Goal: Task Accomplishment & Management: Manage account settings

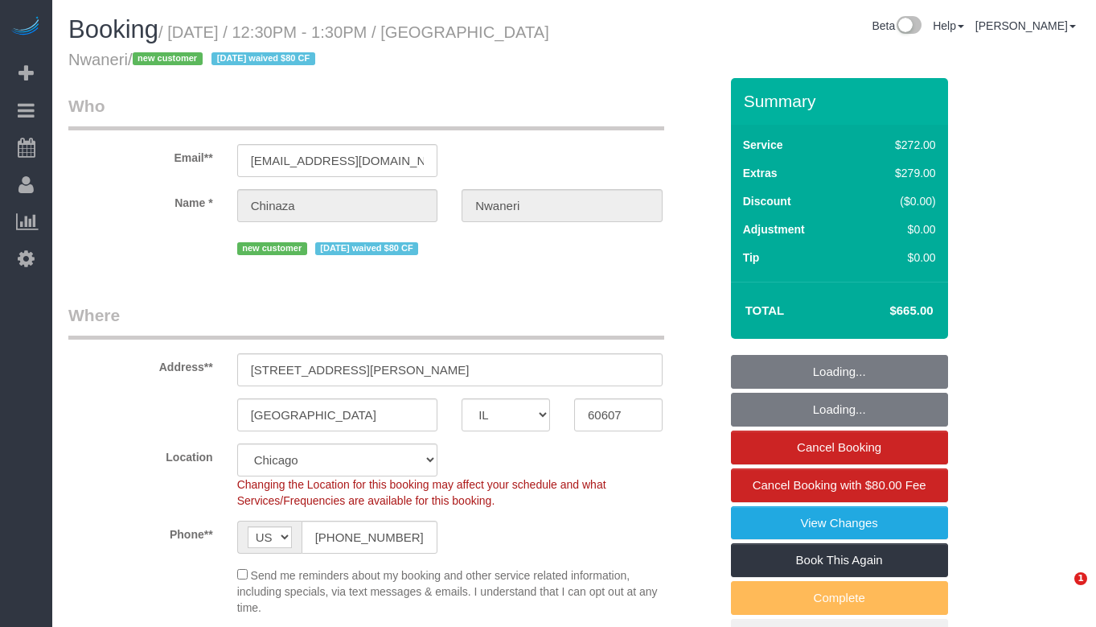
select select "IL"
select select "513"
select select "8"
select select "string:fspay-25149b6a-3529-4f14-80b5-01f13894909e"
select select "spot1"
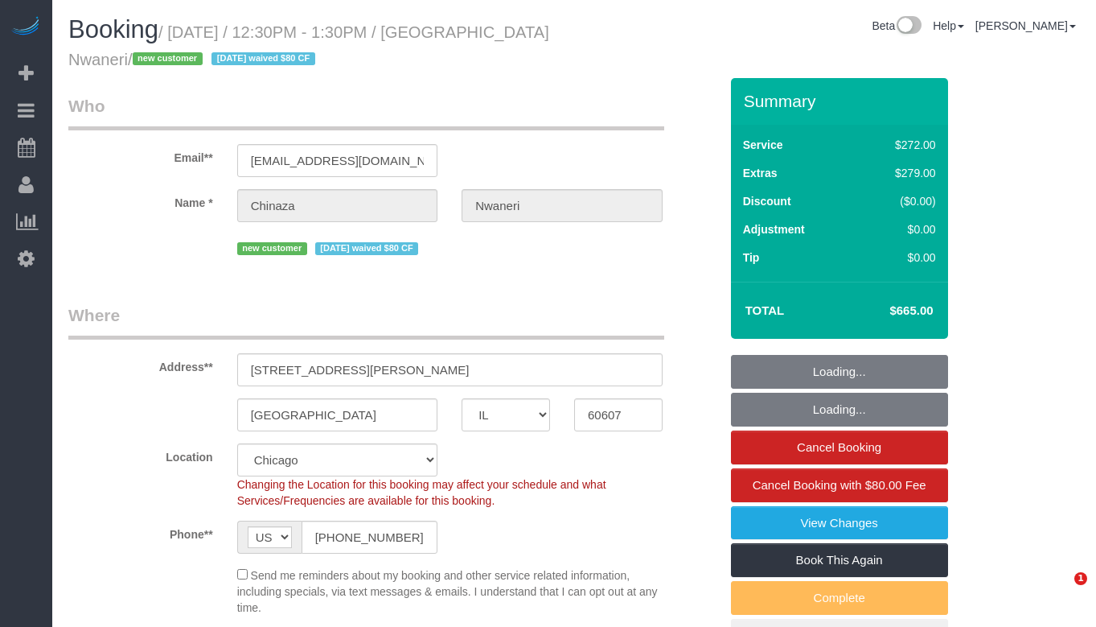
select select "number:1"
select select "number:58"
select select "number:139"
select select "number:106"
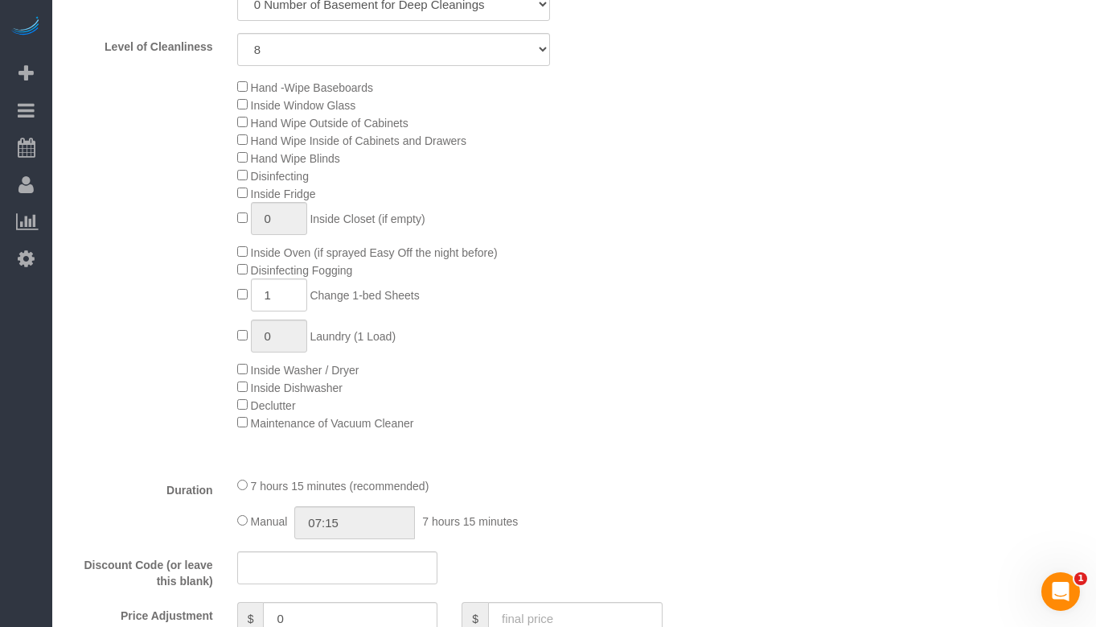
scroll to position [1207, 0]
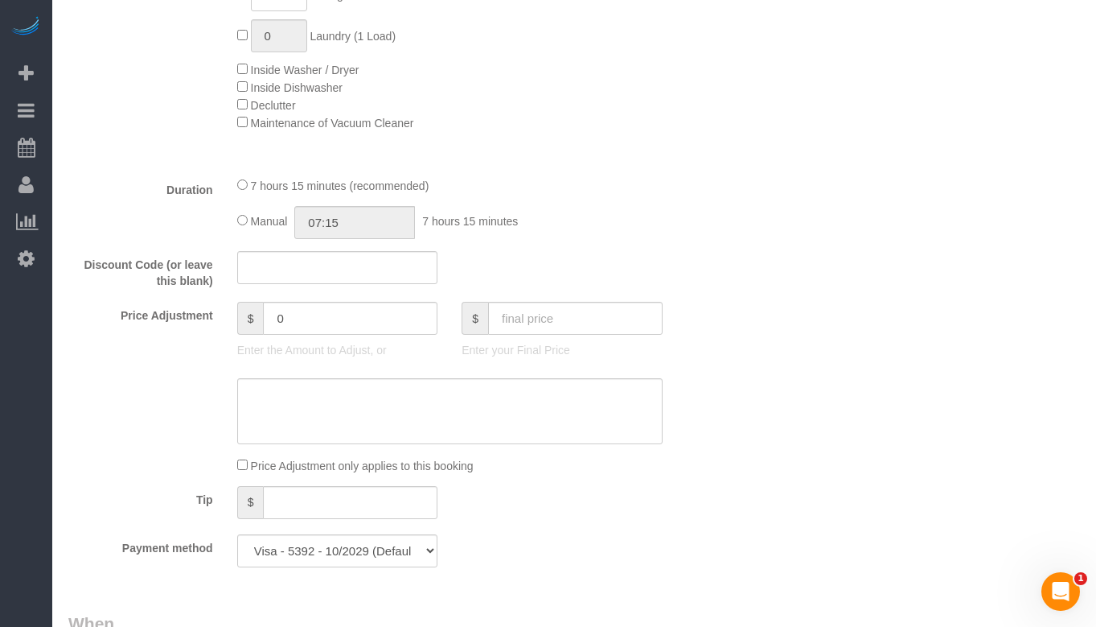
click at [672, 174] on fieldset "What 5% to 35% Discounts for Repeat Services! * One Time Cleaning Weekly Cleani…" at bounding box center [393, 16] width 651 height 1126
click at [567, 204] on div "7 hours 15 minutes (recommended) Manual 07:15 7 hours 15 minutes" at bounding box center [450, 207] width 450 height 63
click at [676, 467] on div "Price Adjustment only applies to this booking" at bounding box center [393, 465] width 675 height 18
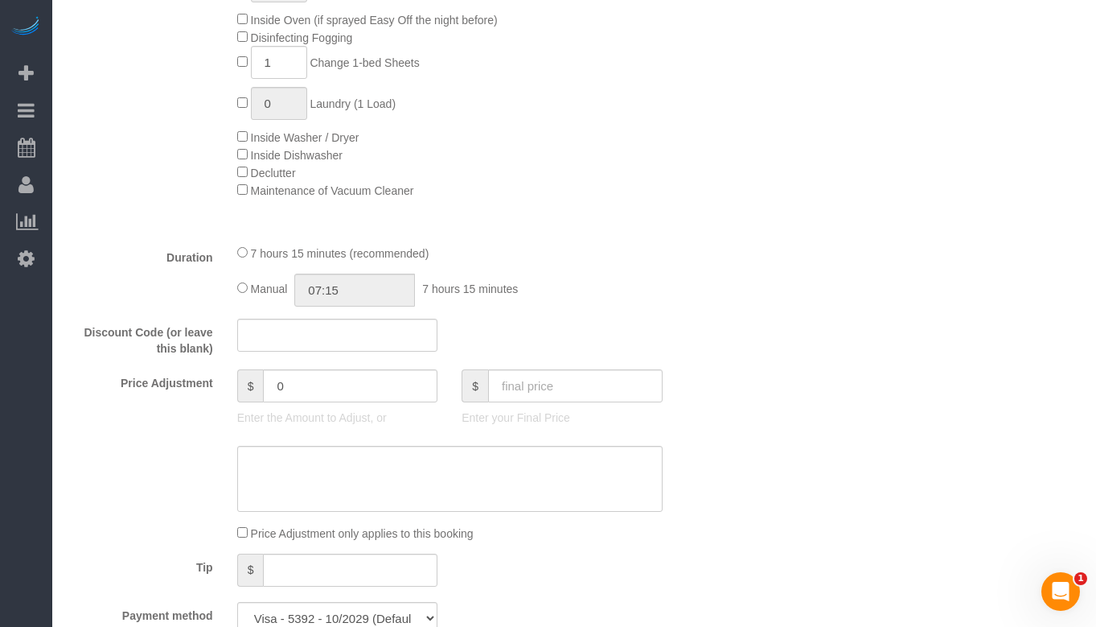
scroll to position [1126, 0]
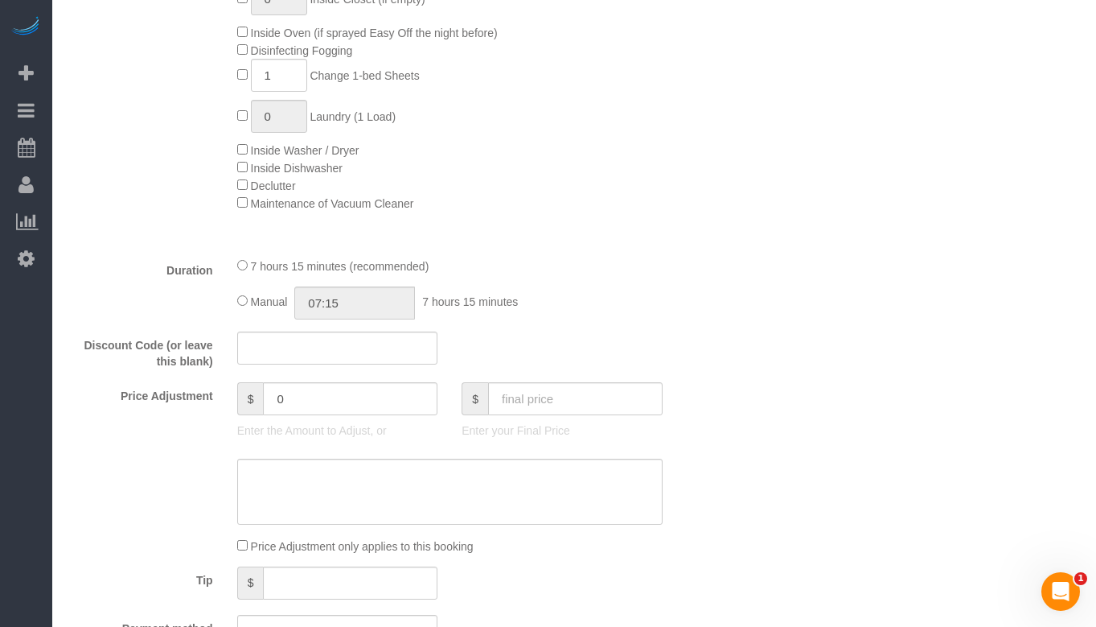
click at [252, 303] on span "Manual" at bounding box center [269, 301] width 37 height 13
click at [409, 302] on input "07:15" at bounding box center [354, 302] width 121 height 33
type input "0"
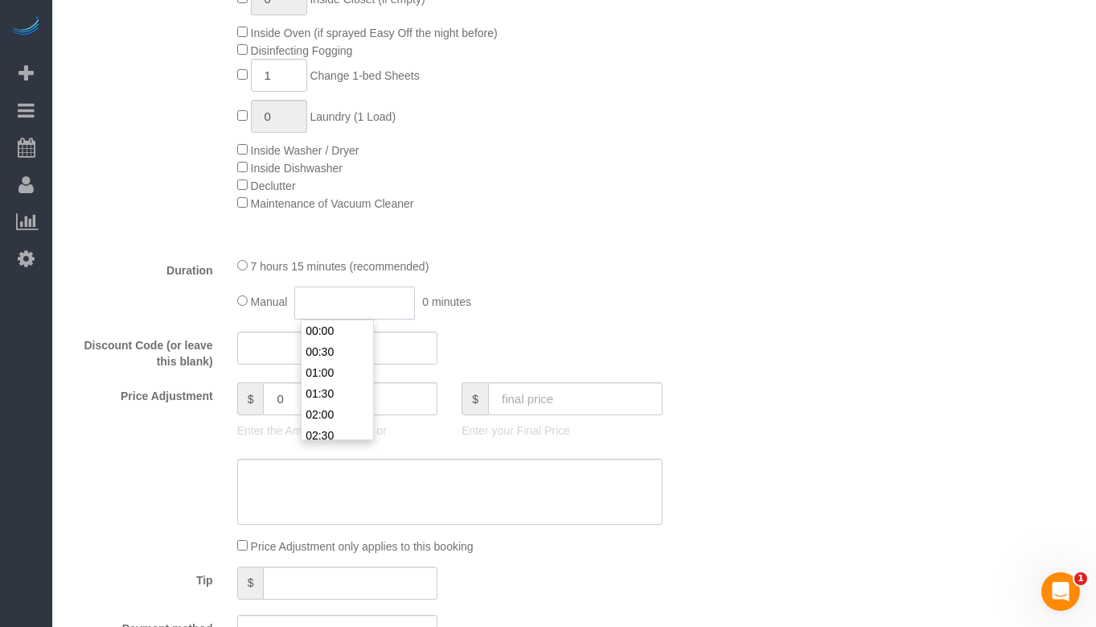
select select "spot6"
select select "spot11"
select select "spot16"
select select "spot21"
type input "8"
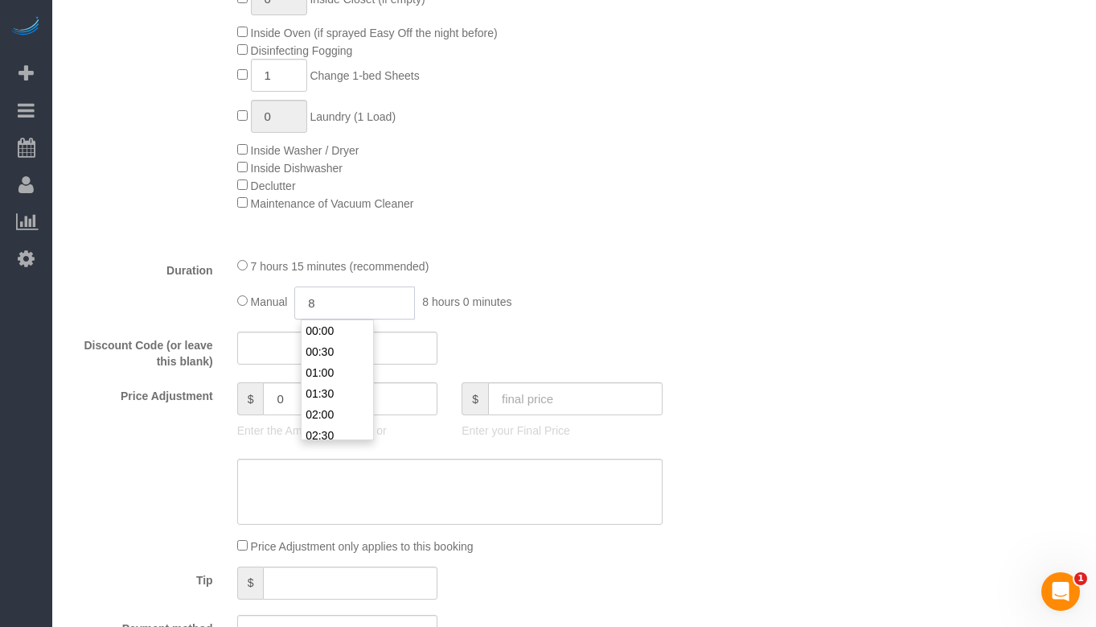
scroll to position [314, 0]
select select "spot26"
type input "8:2"
select select "spot31"
type input "8:25"
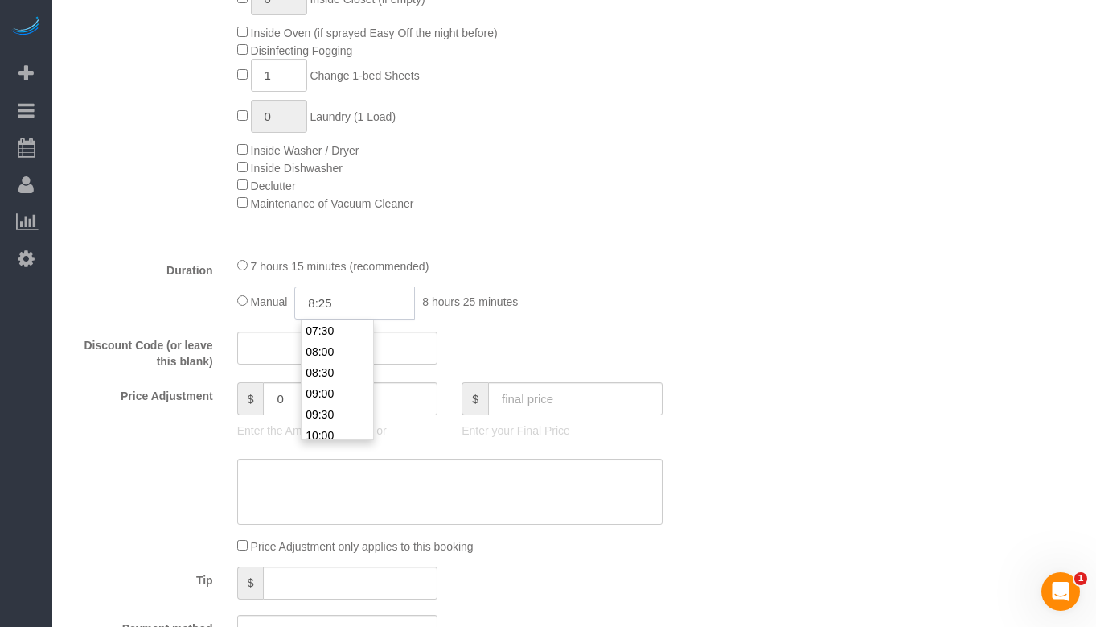
select select "spot36"
type input "08:25"
click at [576, 327] on fieldset "What 5% to 35% Discounts for Repeat Services! * One Time Cleaning Weekly Cleani…" at bounding box center [393, 96] width 651 height 1126
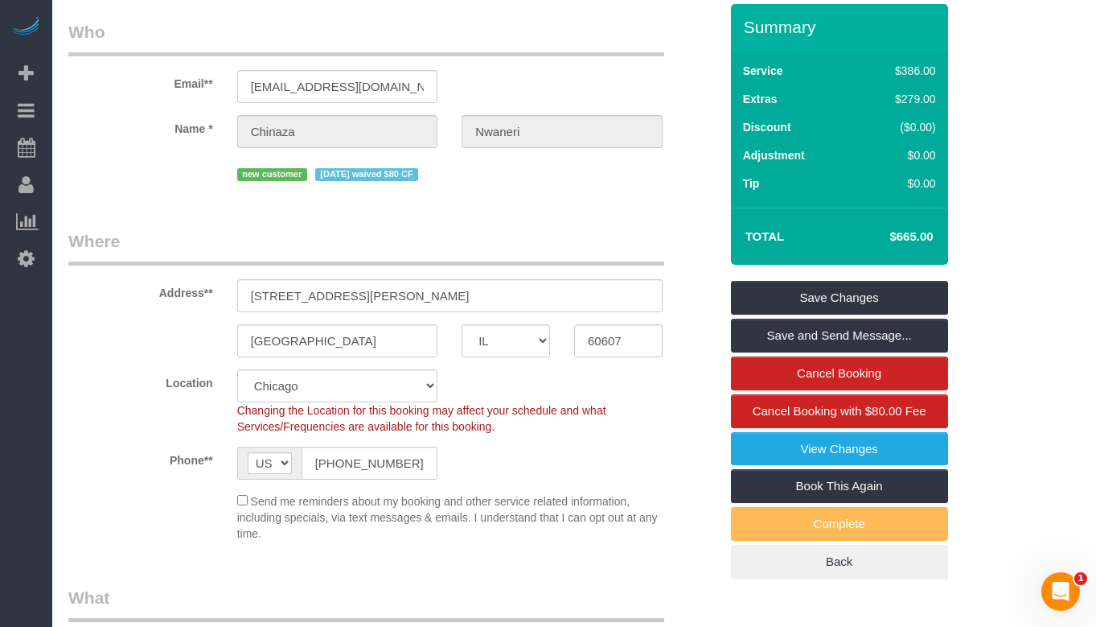
scroll to position [26, 0]
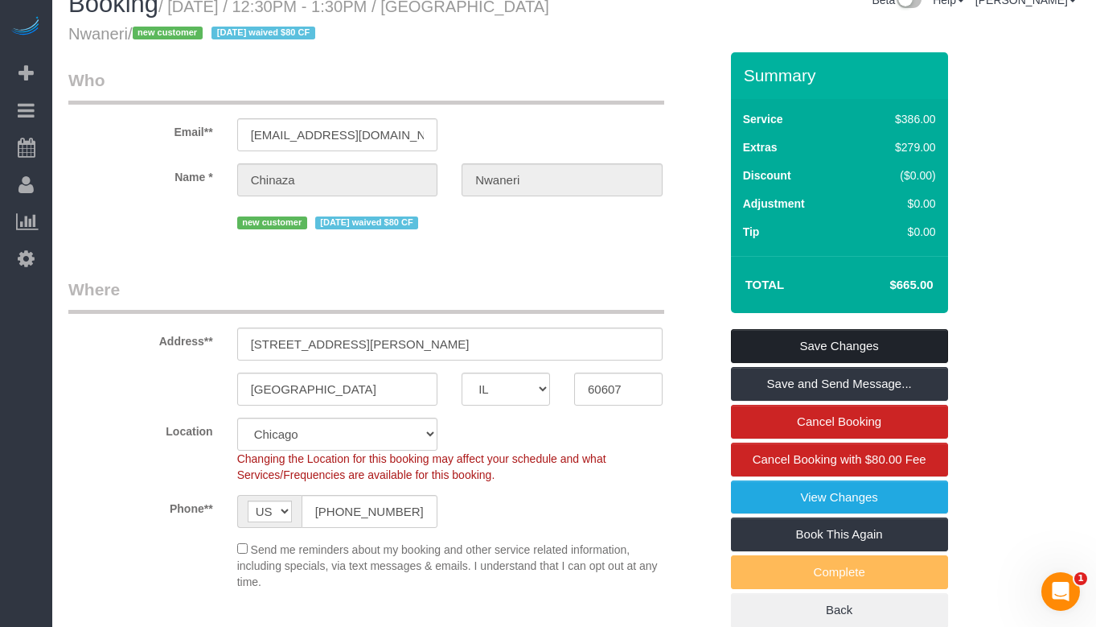
click at [866, 339] on link "Save Changes" at bounding box center [839, 346] width 217 height 34
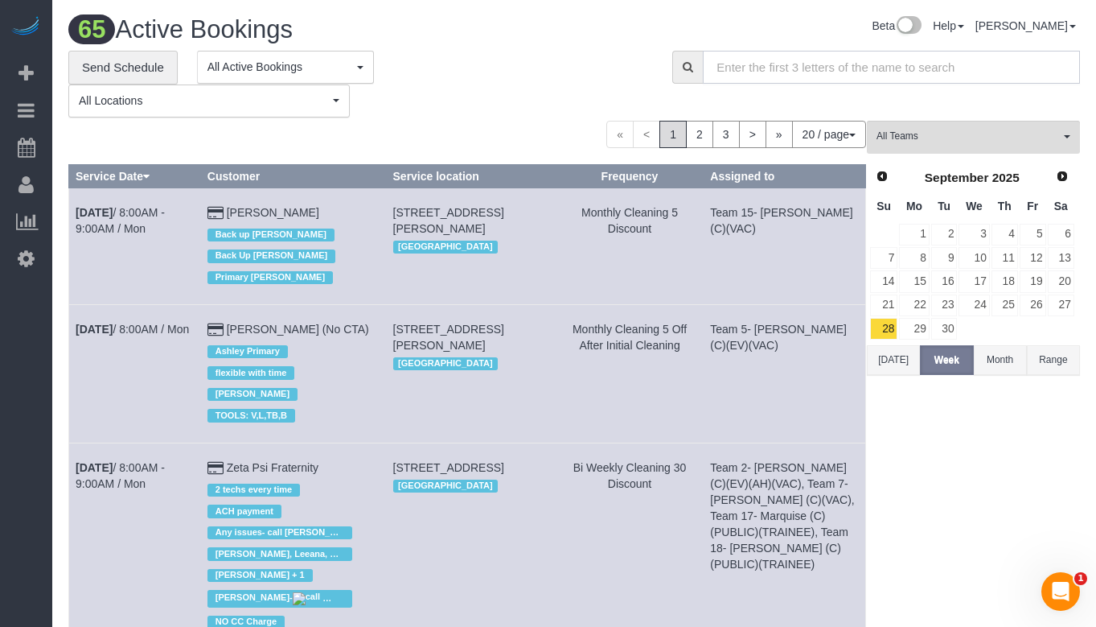
click at [765, 78] on input "text" at bounding box center [891, 67] width 377 height 33
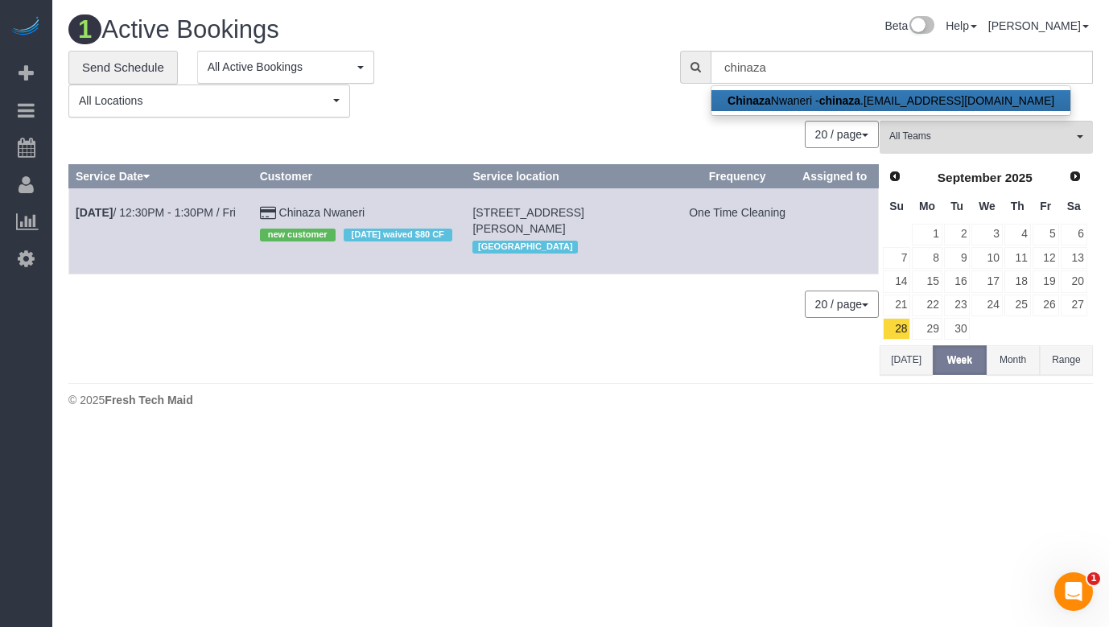
click at [885, 93] on link "Chinaza Nwaneri - chinaza .[EMAIL_ADDRESS][DOMAIN_NAME]" at bounding box center [890, 100] width 359 height 21
type input "[EMAIL_ADDRESS][DOMAIN_NAME]"
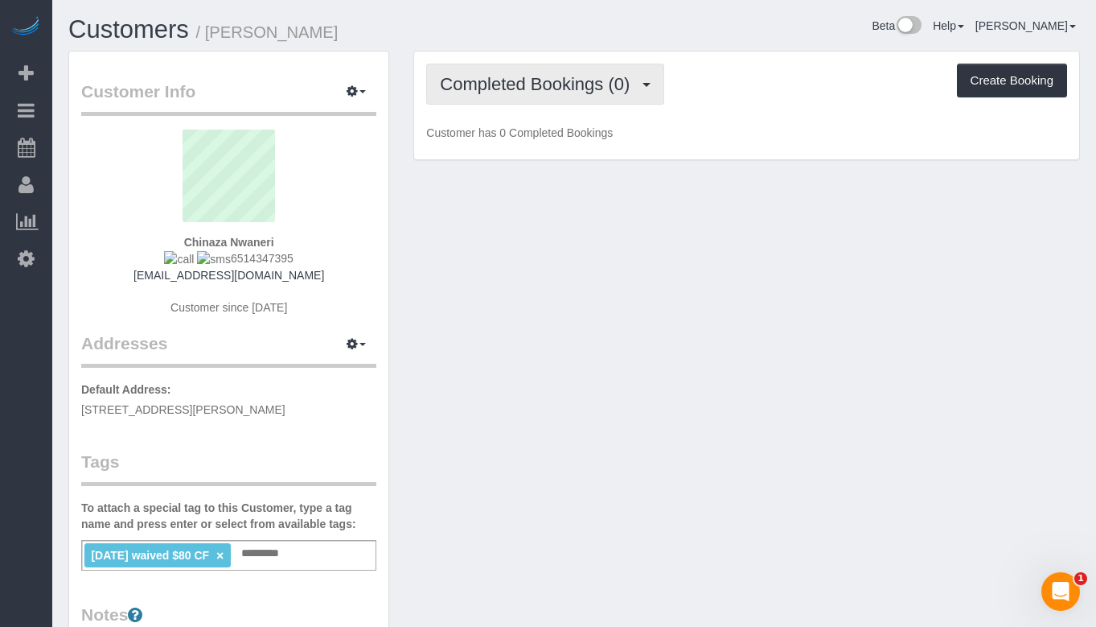
click at [598, 88] on span "Completed Bookings (0)" at bounding box center [539, 84] width 198 height 20
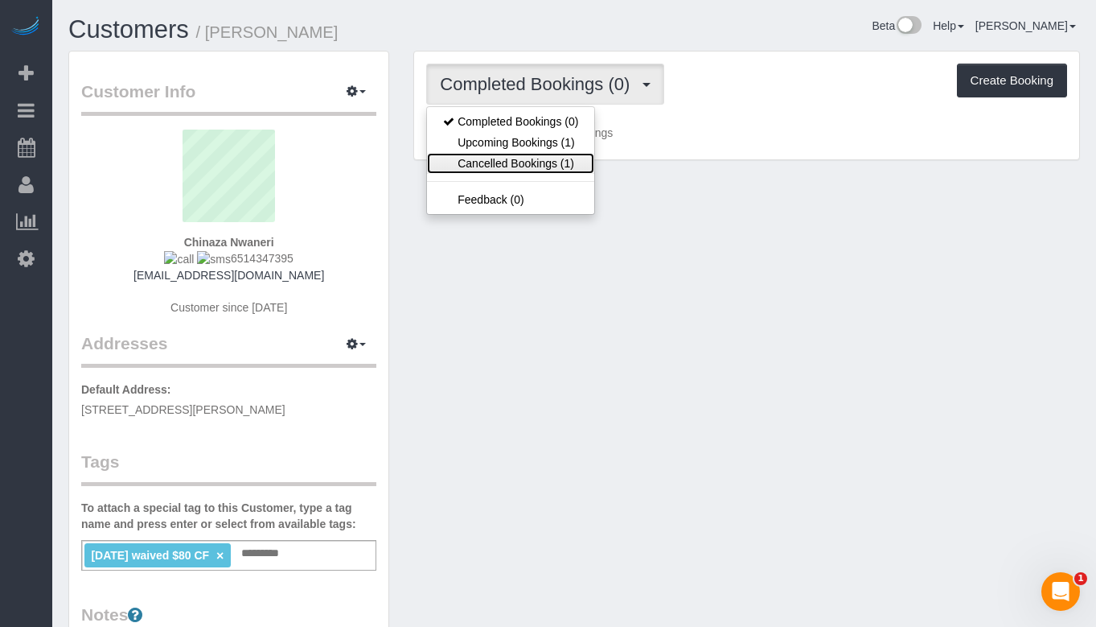
click at [562, 166] on link "Cancelled Bookings (1)" at bounding box center [510, 163] width 167 height 21
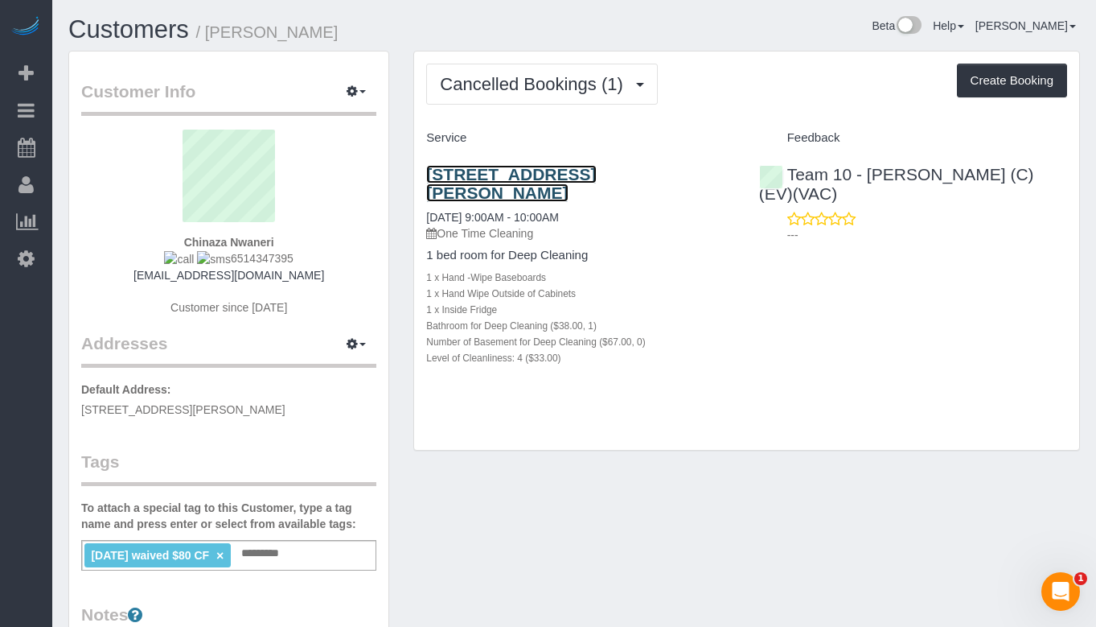
click at [549, 184] on link "[STREET_ADDRESS][PERSON_NAME]" at bounding box center [511, 183] width 170 height 37
